Goal: Navigation & Orientation: Find specific page/section

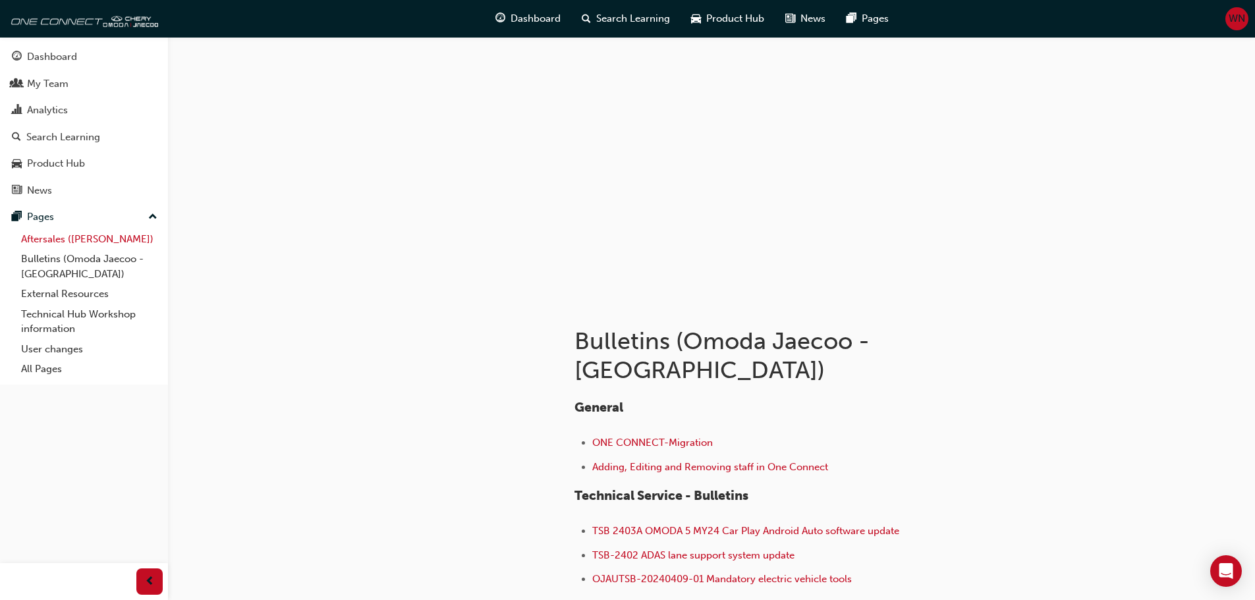
click at [51, 242] on link "Aftersales ([PERSON_NAME])" at bounding box center [89, 239] width 147 height 20
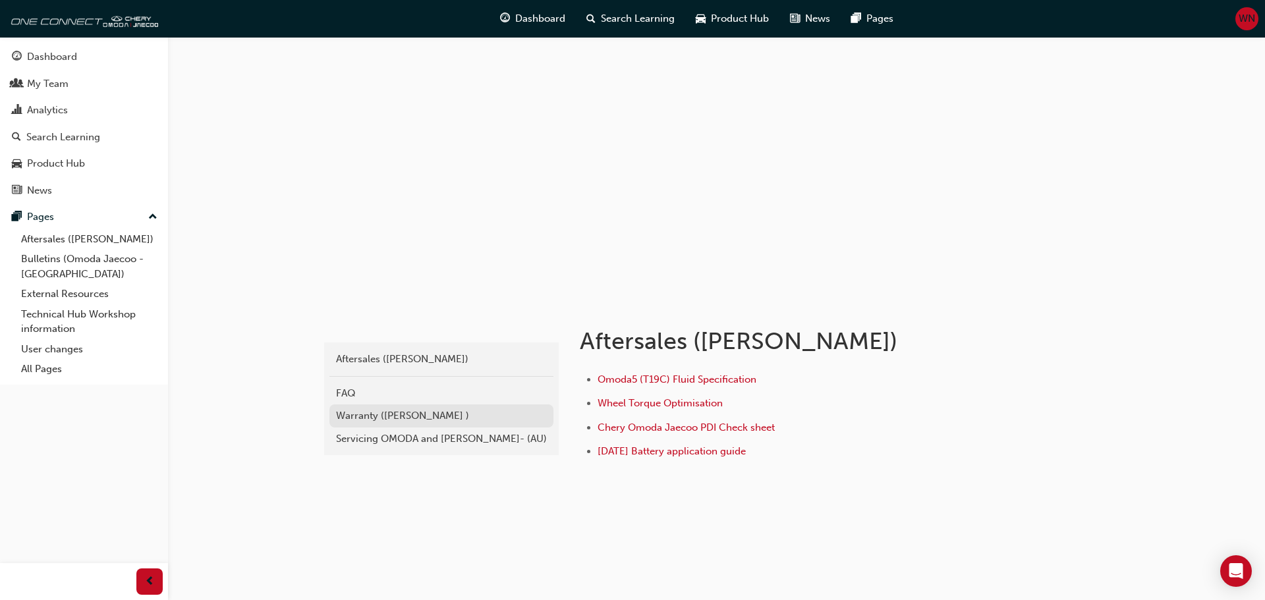
click at [362, 416] on div "Warranty ([PERSON_NAME] )" at bounding box center [441, 416] width 211 height 15
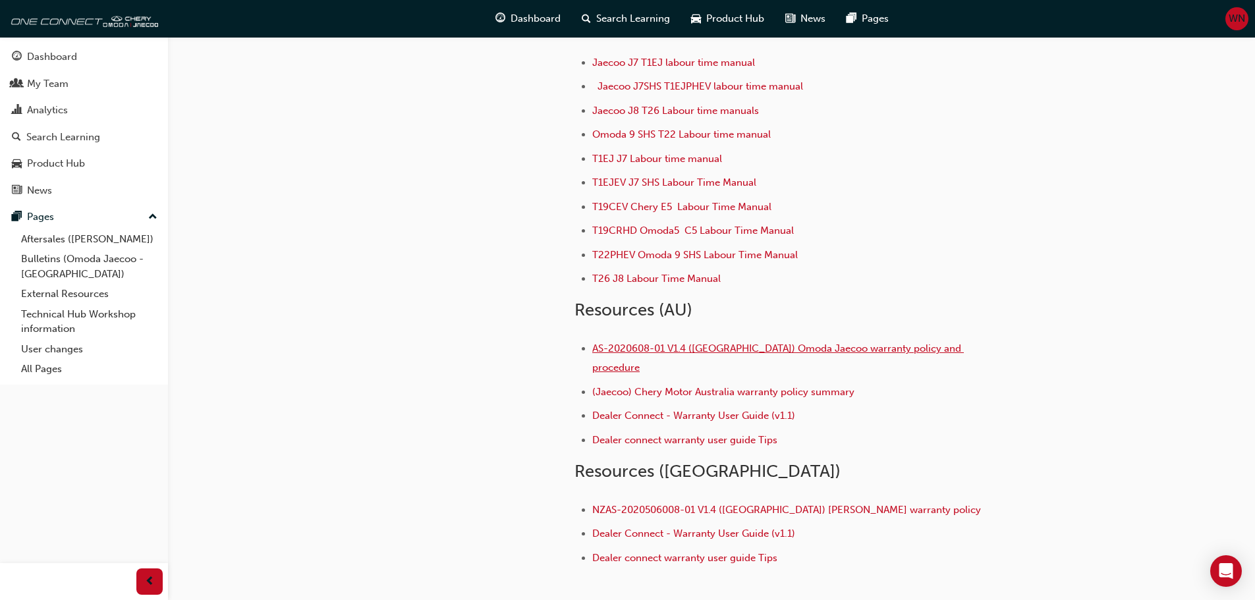
scroll to position [132, 0]
